Goal: Transaction & Acquisition: Subscribe to service/newsletter

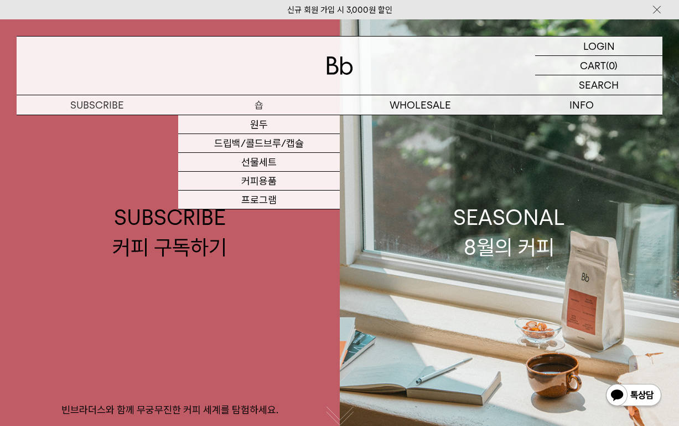
click at [260, 105] on p "숍" at bounding box center [259, 104] width 162 height 19
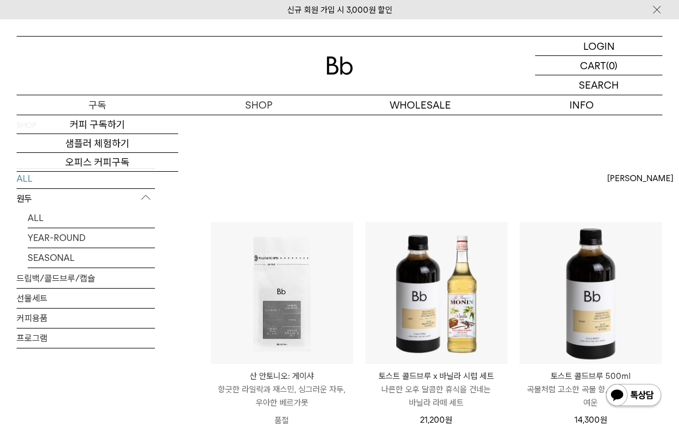
click at [103, 107] on p "구독" at bounding box center [98, 104] width 162 height 19
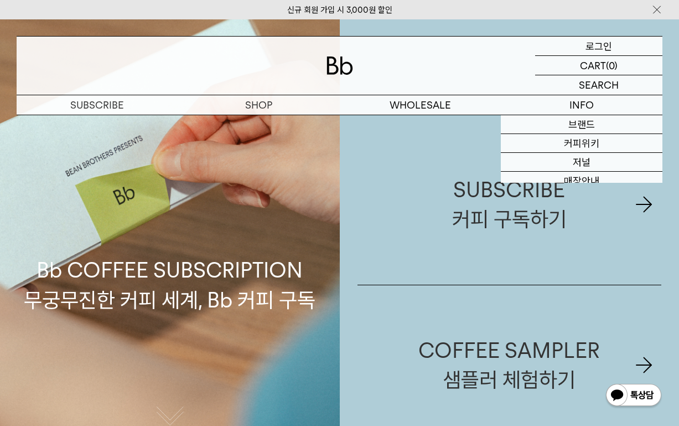
click at [602, 43] on p "로그인" at bounding box center [599, 46] width 27 height 19
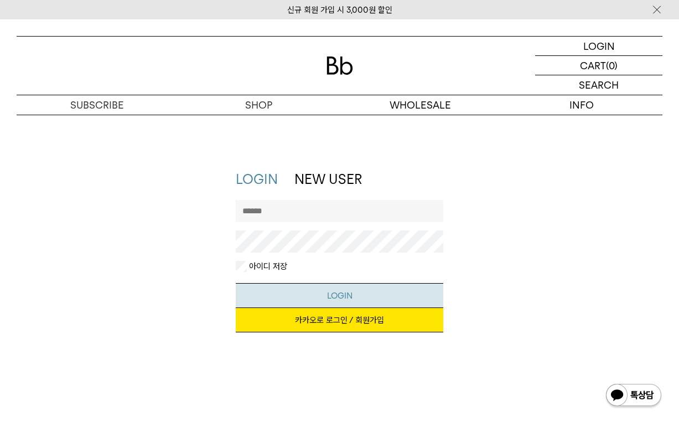
click at [329, 292] on button "LOGIN" at bounding box center [340, 295] width 208 height 25
click at [340, 206] on input "text" at bounding box center [340, 211] width 208 height 22
click at [331, 174] on link "NEW USER" at bounding box center [328, 179] width 68 height 16
click at [329, 319] on link "카카오로 로그인 / 회원가입" at bounding box center [340, 320] width 208 height 24
click at [353, 323] on link "카카오로 로그인 / 회원가입" at bounding box center [340, 320] width 208 height 24
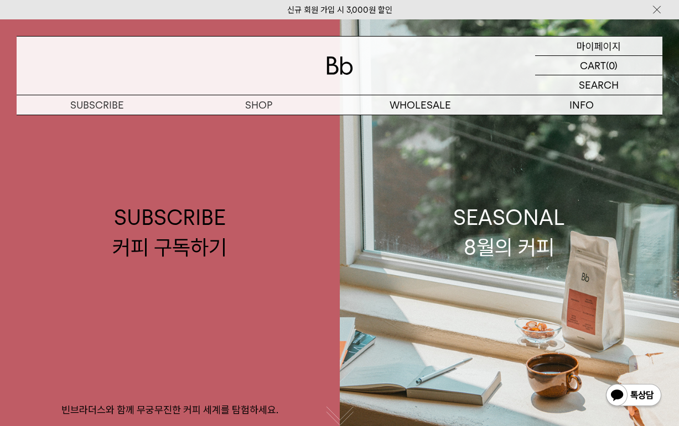
click at [597, 43] on p "마이페이지" at bounding box center [599, 46] width 44 height 19
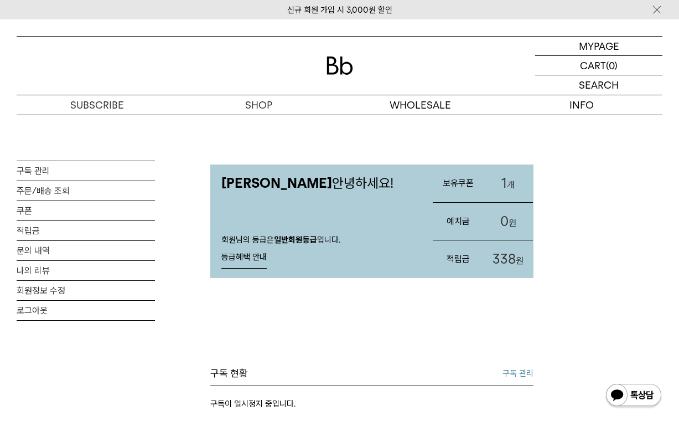
click at [503, 182] on span "1" at bounding box center [505, 183] width 6 height 16
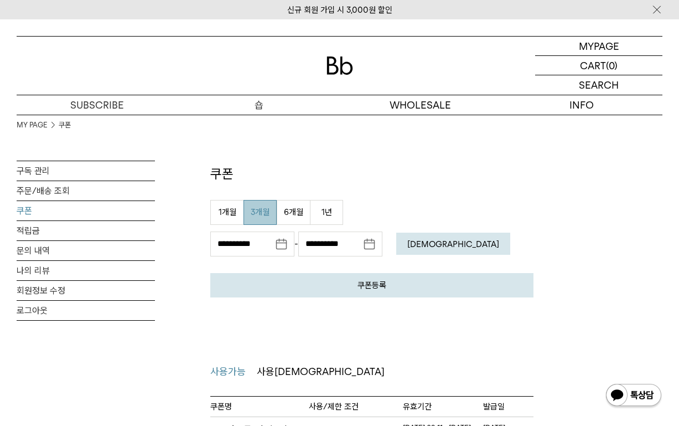
click at [260, 104] on p "숍" at bounding box center [259, 104] width 162 height 19
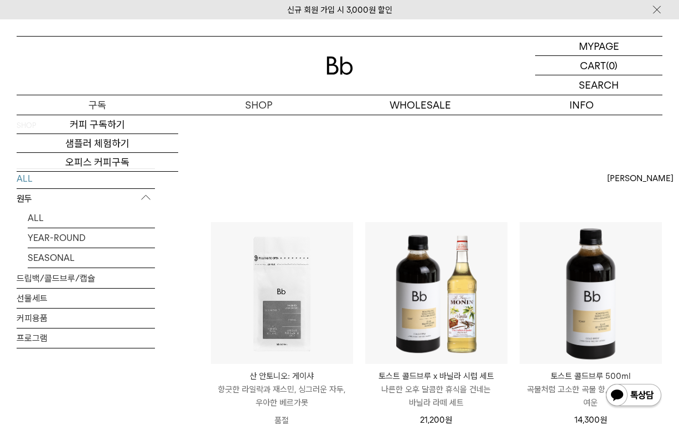
click at [99, 107] on p "구독" at bounding box center [98, 104] width 162 height 19
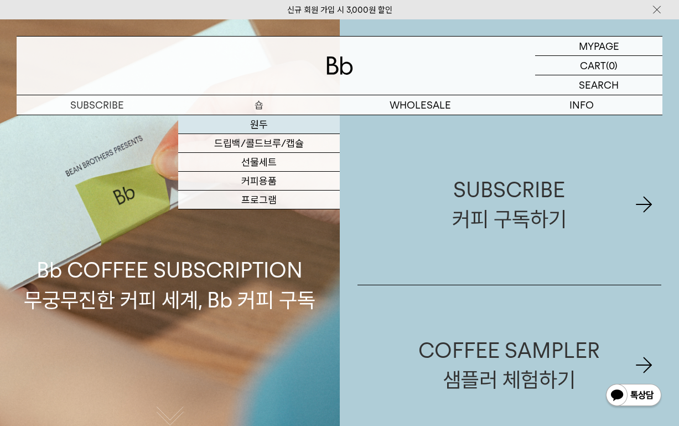
click at [255, 125] on link "원두" at bounding box center [259, 124] width 162 height 19
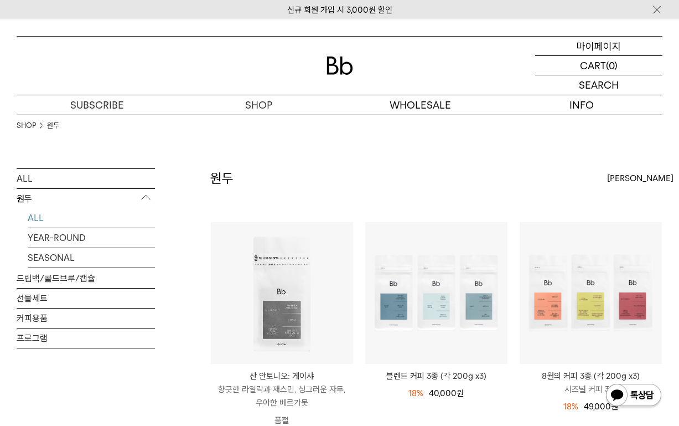
click at [608, 43] on p "마이페이지" at bounding box center [599, 46] width 44 height 19
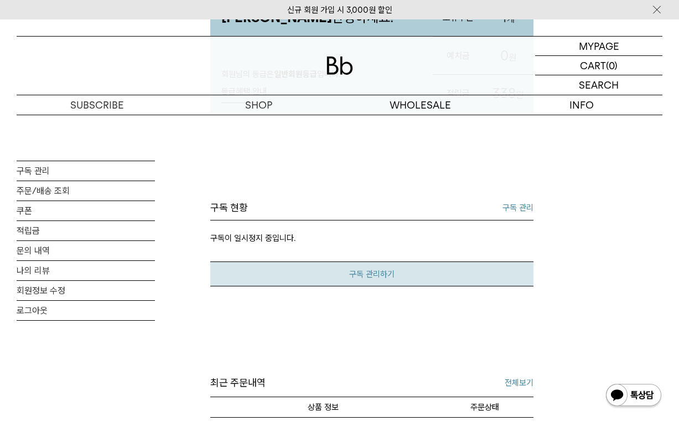
scroll to position [166, 0]
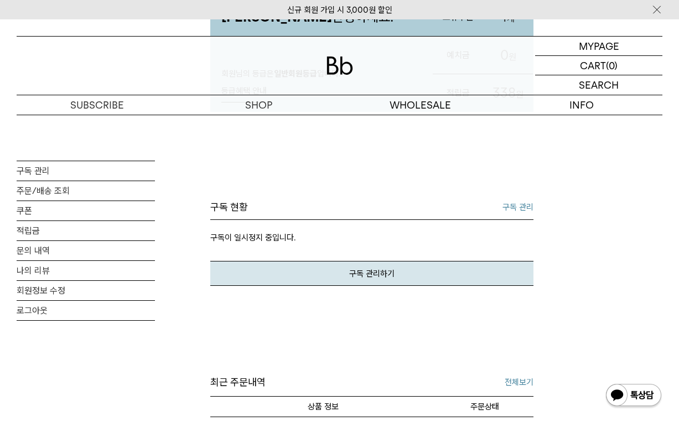
click at [519, 206] on link "구독 관리" at bounding box center [518, 206] width 31 height 13
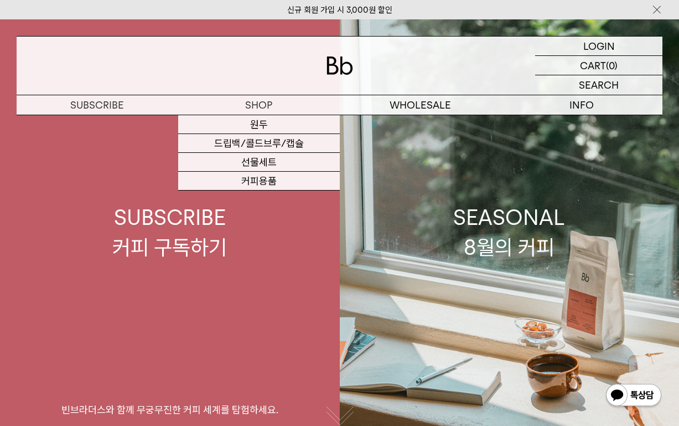
click at [170, 234] on div "SUBSCRIBE 커피 구독하기" at bounding box center [169, 232] width 115 height 59
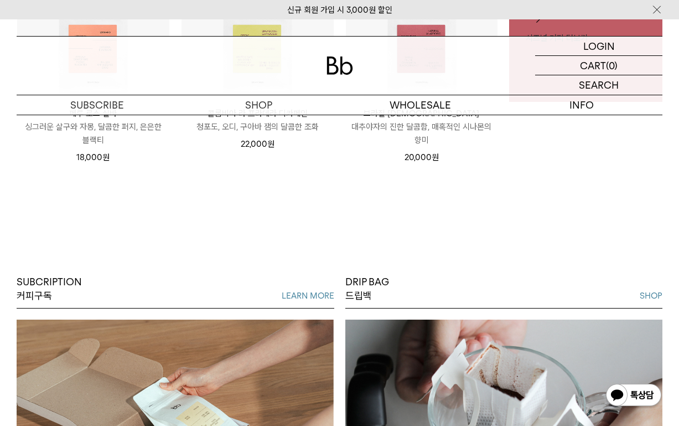
scroll to position [443, 0]
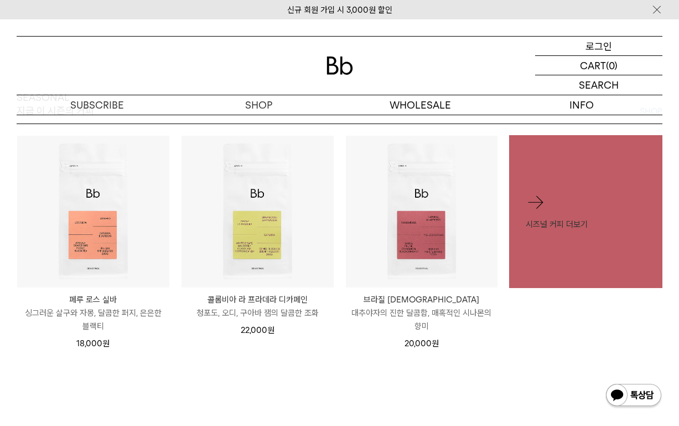
click at [600, 44] on p "로그인" at bounding box center [599, 46] width 27 height 19
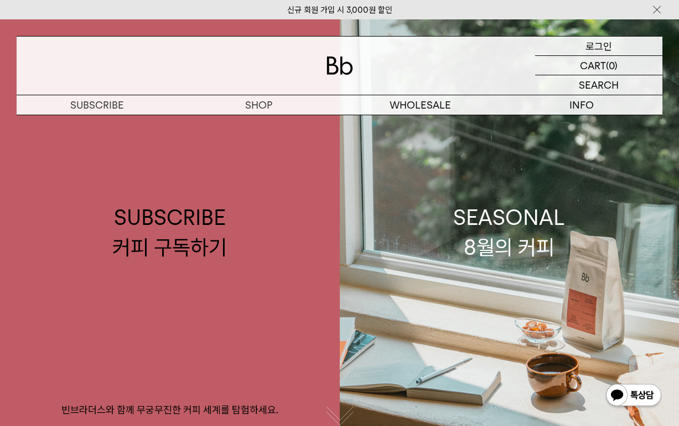
click at [598, 46] on p "로그인" at bounding box center [599, 46] width 27 height 19
click at [603, 62] on p "장바구니" at bounding box center [593, 65] width 35 height 19
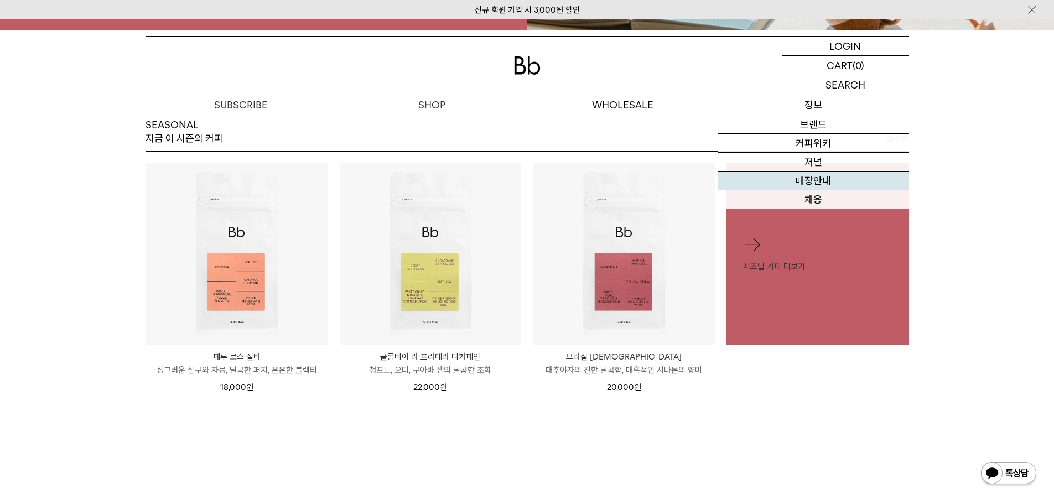
scroll to position [300, 0]
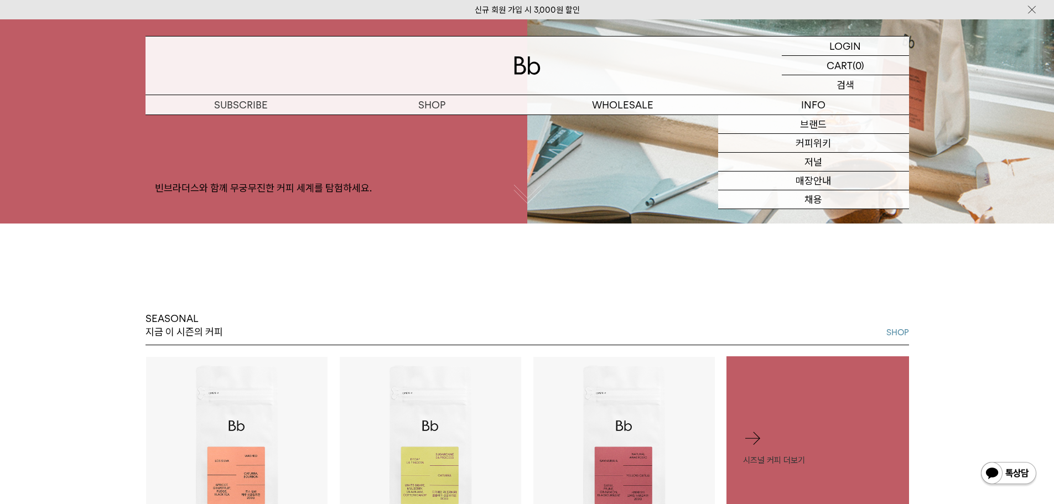
click at [679, 85] on p "검색" at bounding box center [846, 84] width 18 height 19
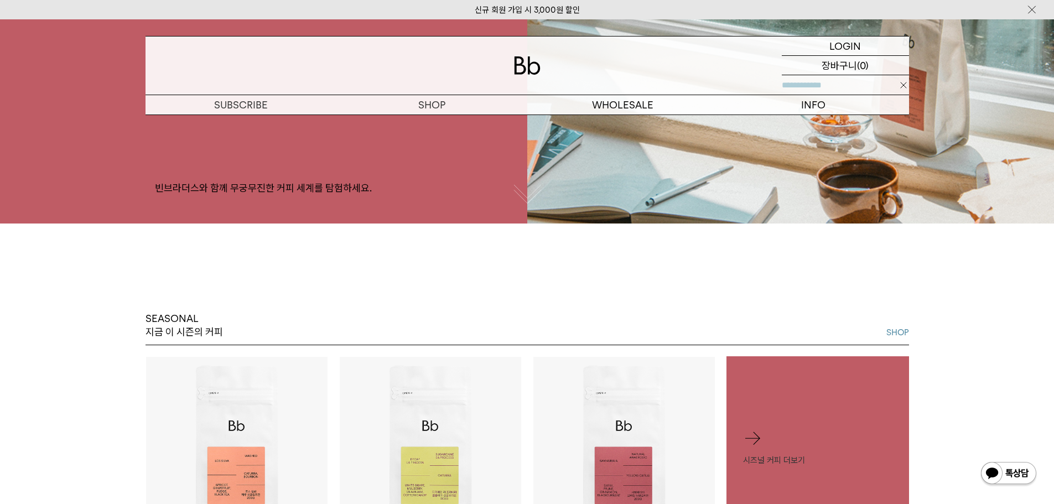
click at [679, 64] on p "장바구니" at bounding box center [839, 65] width 35 height 19
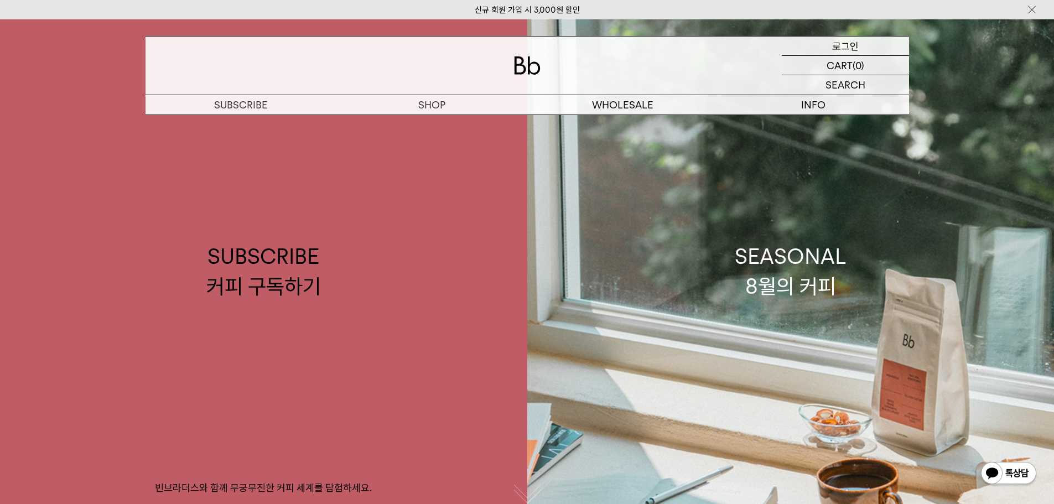
click at [840, 43] on p "로그인" at bounding box center [846, 46] width 27 height 19
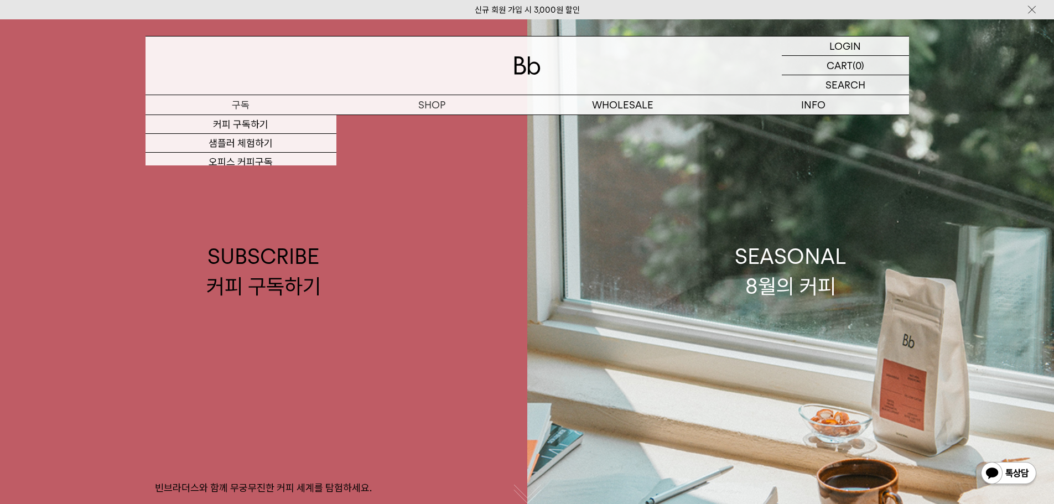
click at [239, 112] on p "구독" at bounding box center [241, 104] width 191 height 19
click at [240, 104] on p "구독" at bounding box center [241, 104] width 191 height 19
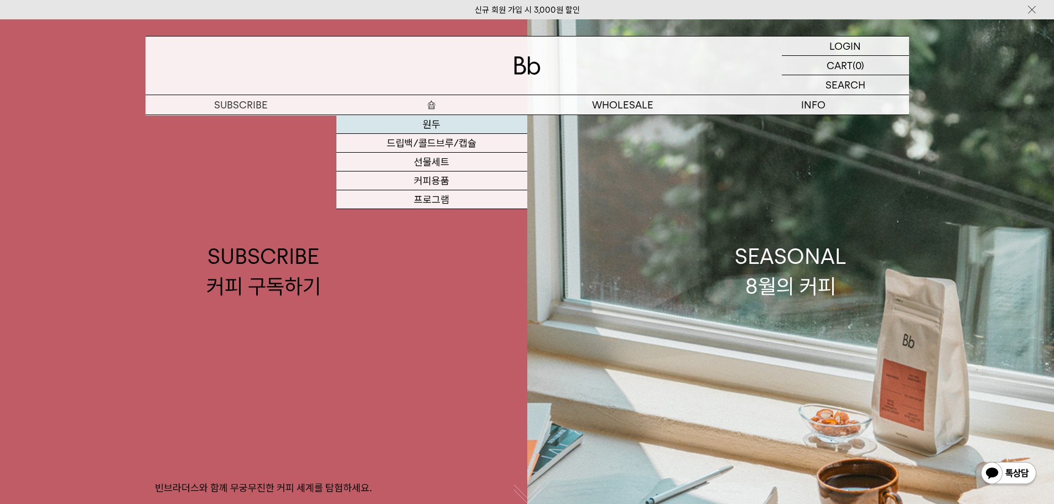
click at [425, 128] on link "원두" at bounding box center [432, 124] width 191 height 19
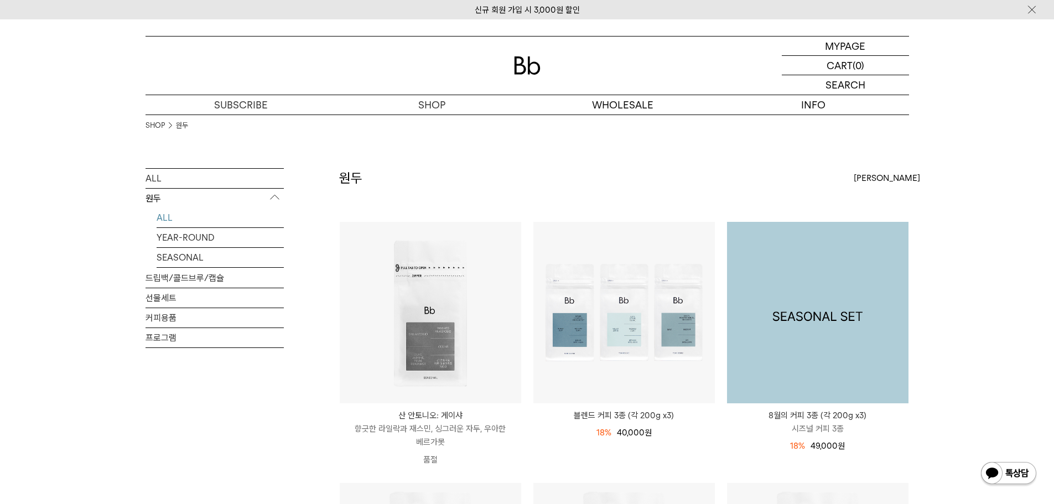
click at [826, 271] on img at bounding box center [818, 313] width 182 height 182
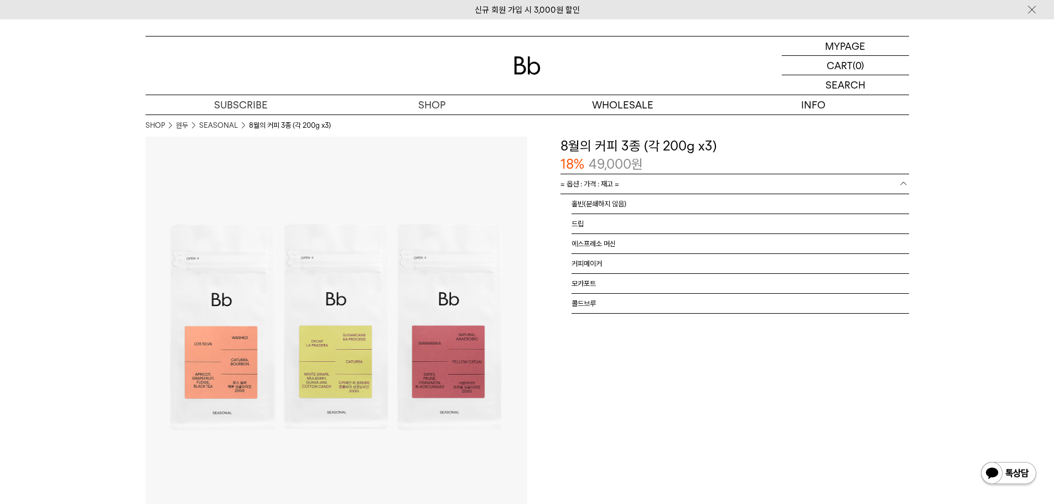
click at [701, 184] on link "= 옵션 : 가격 : 재고 =" at bounding box center [735, 183] width 349 height 19
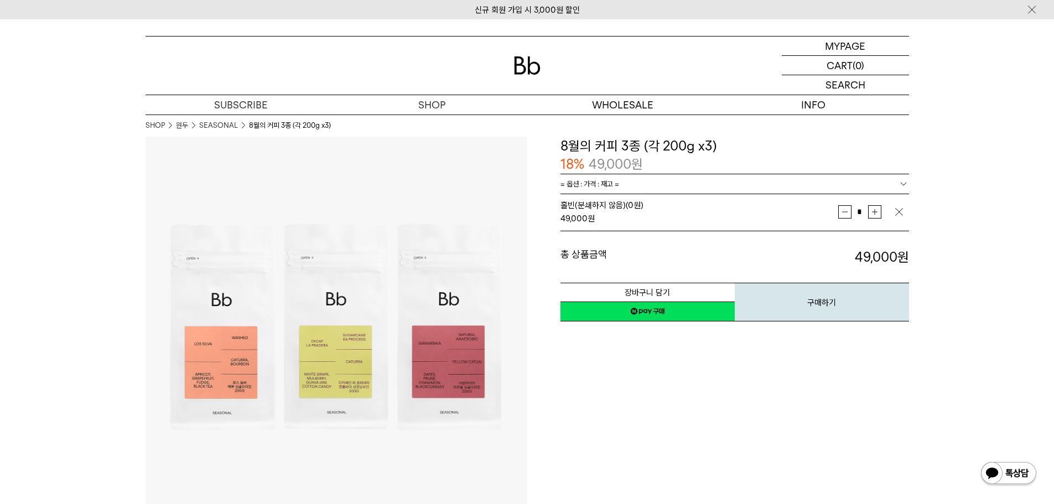
click at [852, 43] on p "마이페이지" at bounding box center [846, 46] width 44 height 19
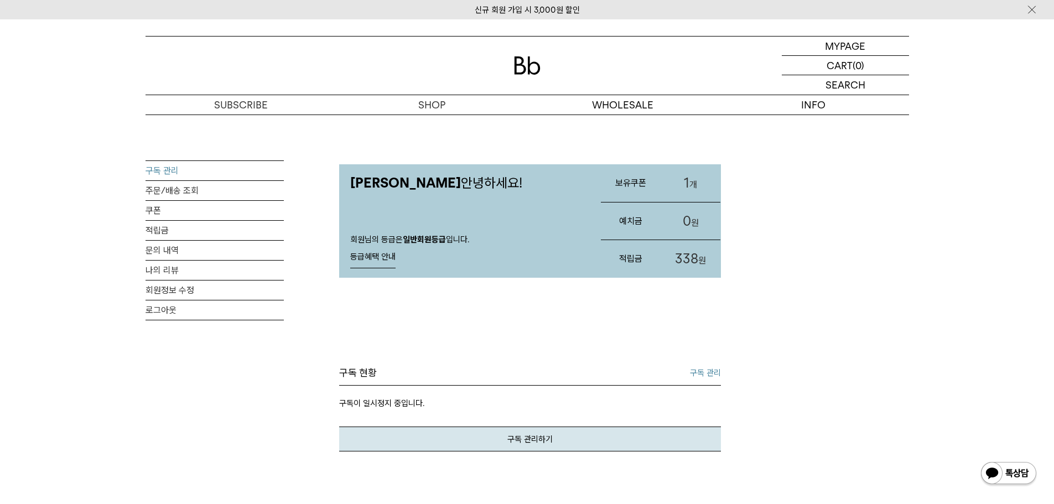
click at [164, 173] on link "구독 관리" at bounding box center [215, 170] width 138 height 19
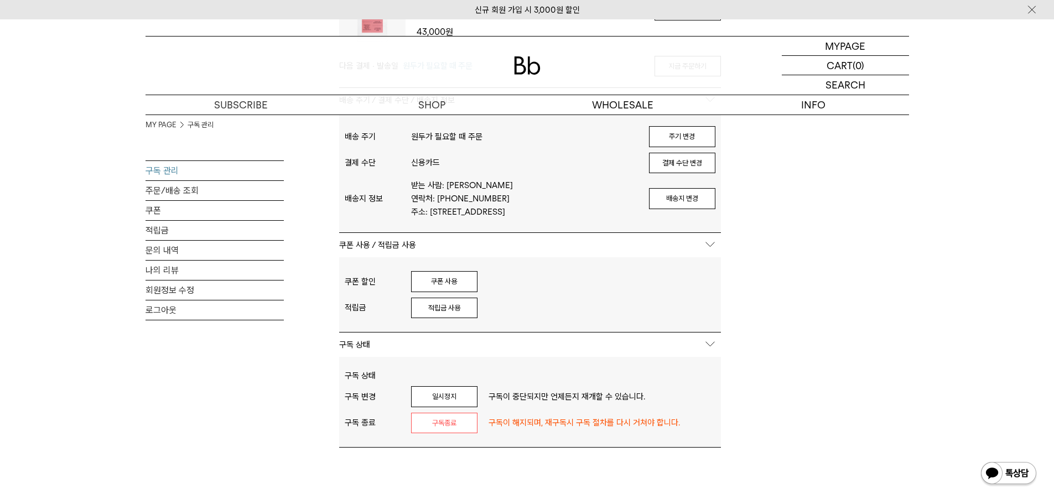
scroll to position [166, 0]
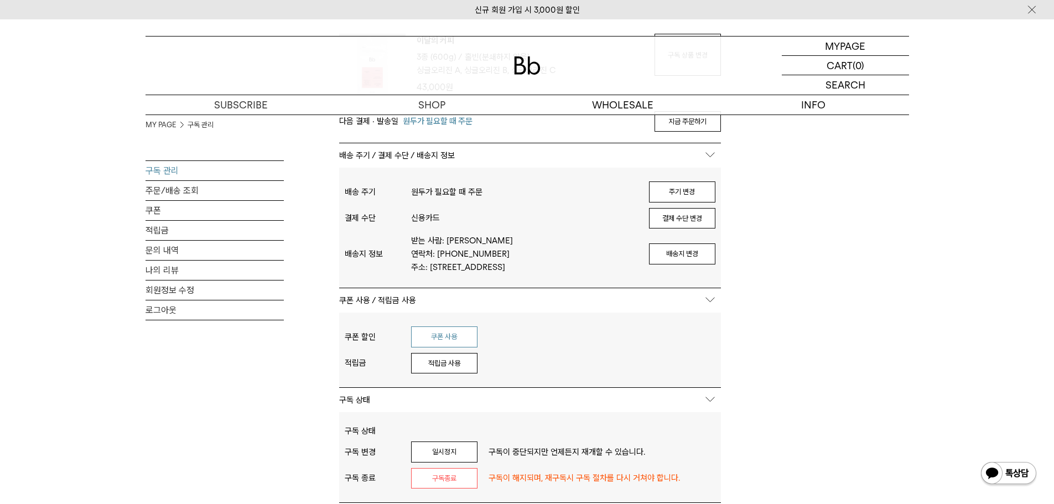
click at [445, 337] on button "쿠폰 사용" at bounding box center [444, 337] width 66 height 21
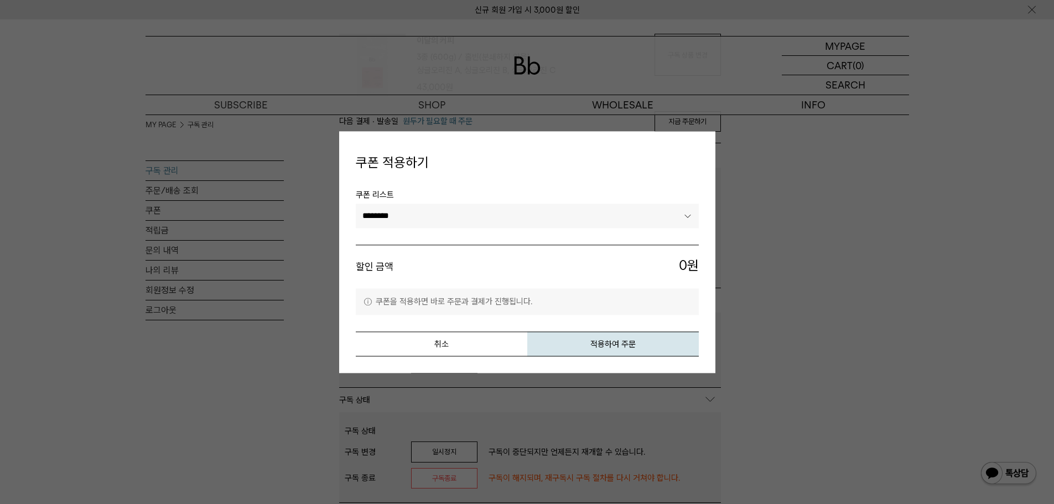
click at [669, 221] on select "********" at bounding box center [527, 216] width 343 height 24
click at [356, 204] on select "********" at bounding box center [527, 216] width 343 height 24
click at [478, 343] on button "취소" at bounding box center [442, 344] width 172 height 25
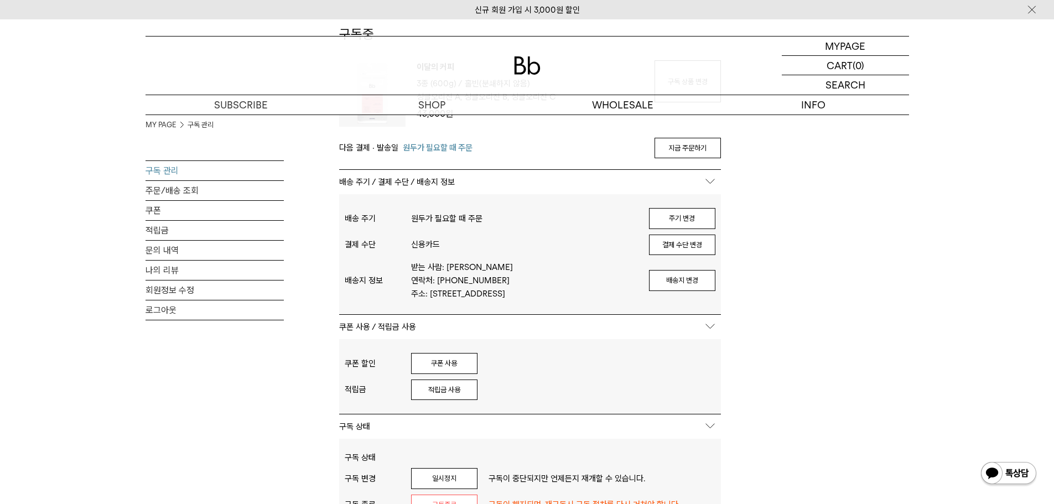
scroll to position [111, 0]
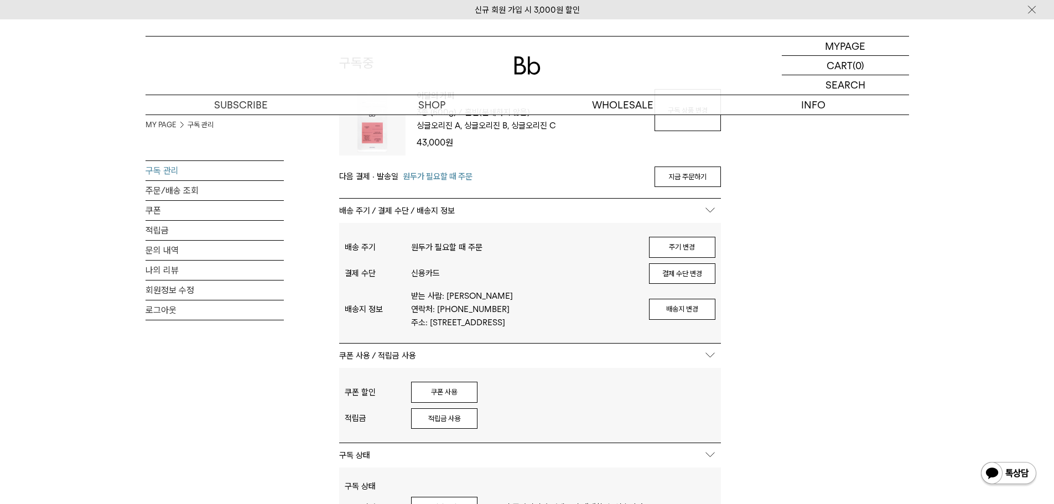
click at [444, 424] on button "적립금 사용" at bounding box center [444, 419] width 66 height 21
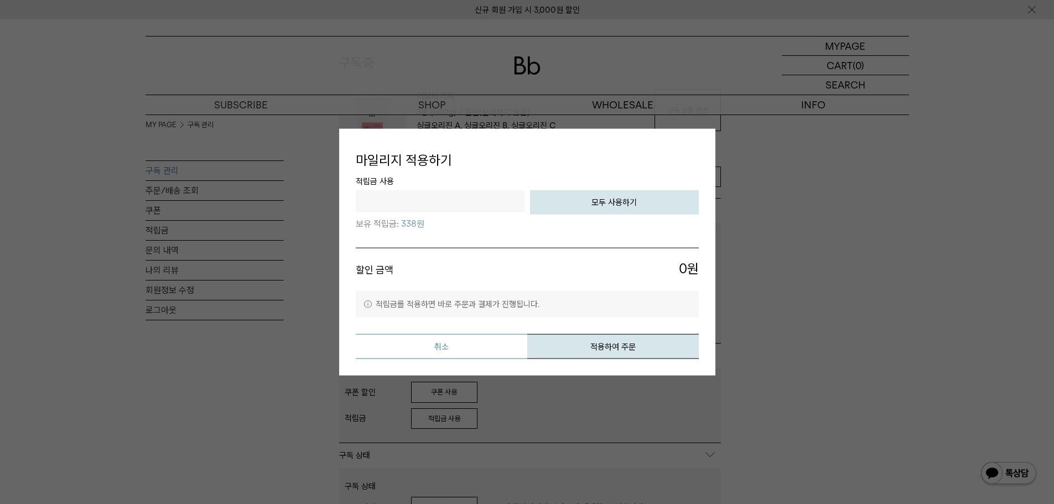
click at [457, 347] on button "취소" at bounding box center [442, 346] width 172 height 25
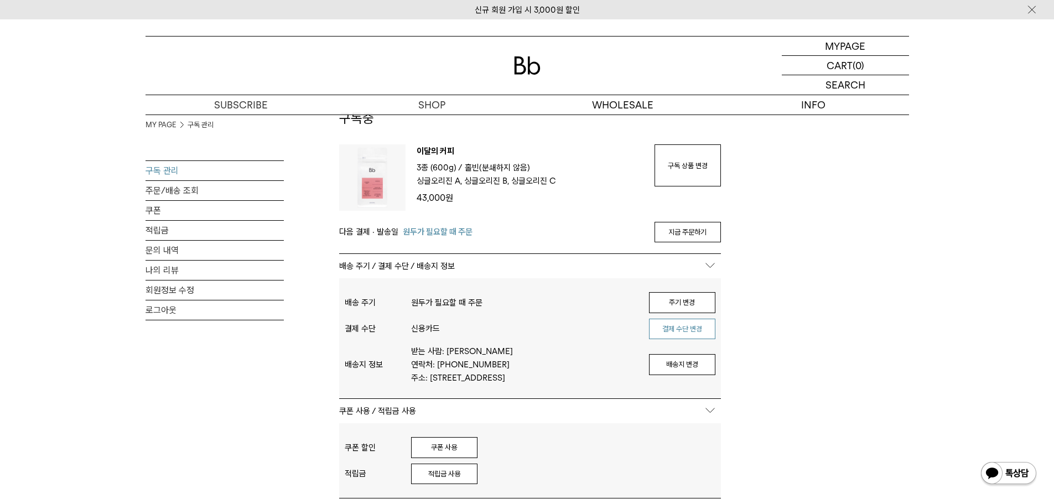
scroll to position [0, 0]
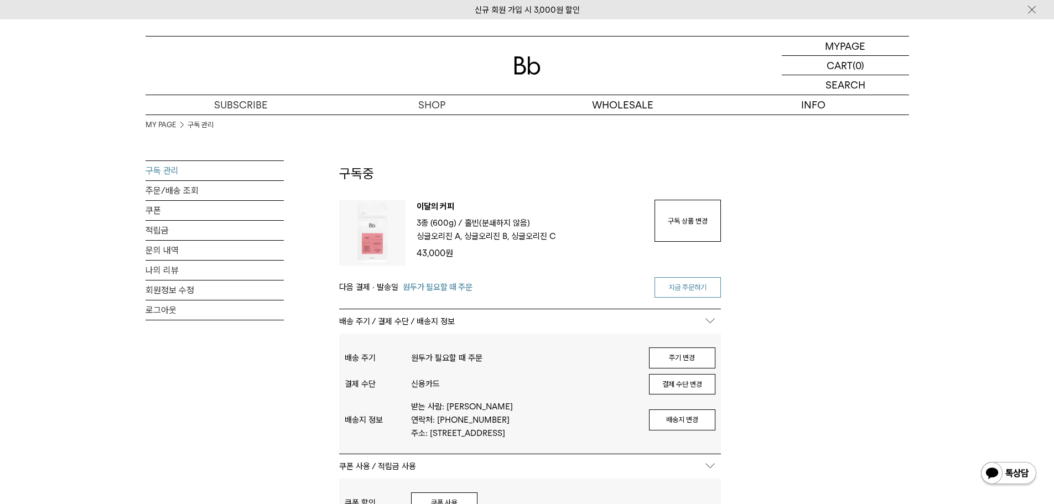
click at [694, 289] on link "지금 주문하기" at bounding box center [688, 287] width 66 height 21
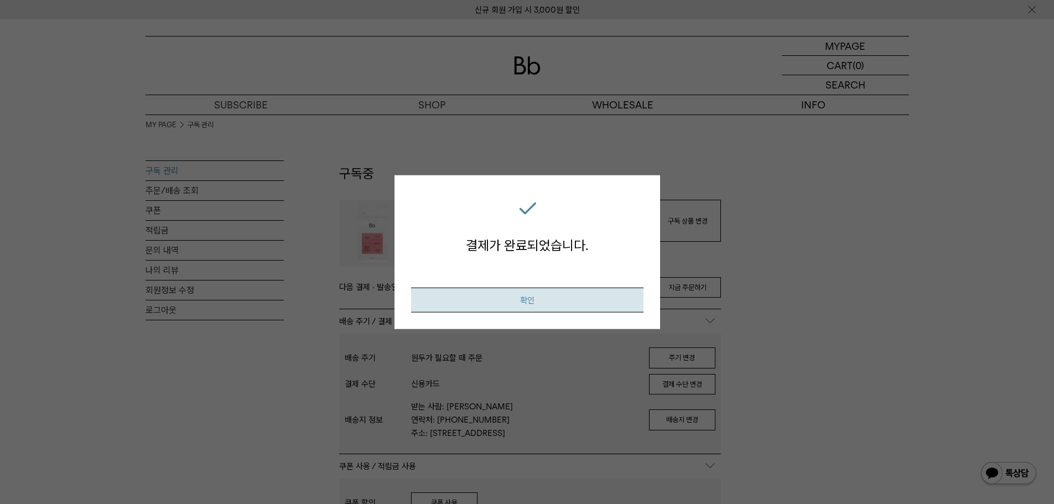
click at [552, 304] on button "확인" at bounding box center [527, 300] width 232 height 25
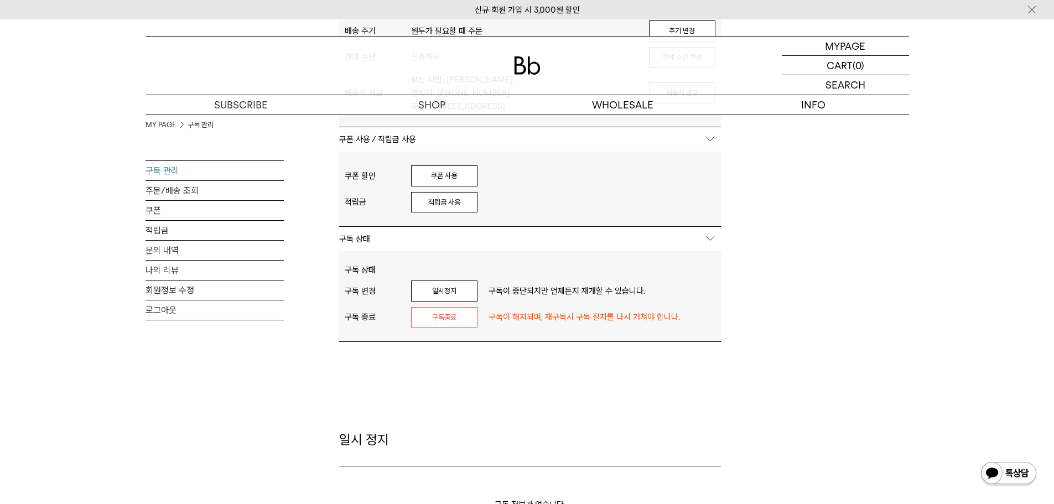
scroll to position [332, 0]
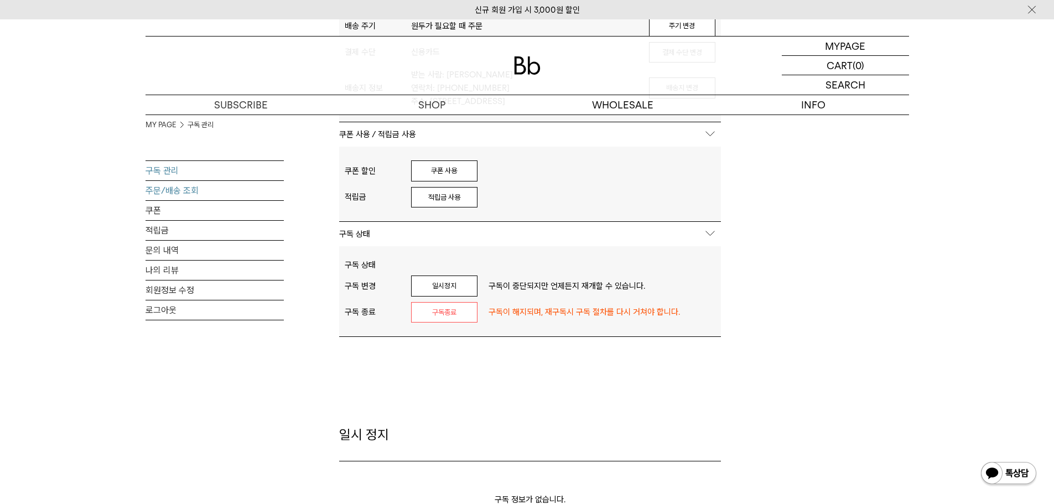
click at [189, 195] on link "주문/배송 조회" at bounding box center [215, 190] width 138 height 19
